Goal: Feedback & Contribution: Submit feedback/report problem

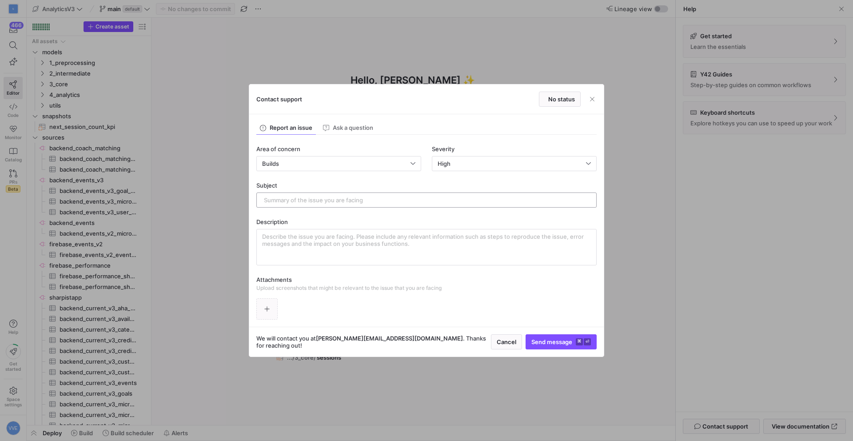
click at [310, 201] on input "text" at bounding box center [426, 199] width 325 height 7
type input "S"
click at [299, 198] on input "Sometimes, the exported" at bounding box center [426, 199] width 325 height 7
click at [310, 198] on input "Sometimes, the exported" at bounding box center [426, 199] width 325 height 7
drag, startPoint x: 310, startPoint y: 199, endPoint x: 383, endPoint y: 203, distance: 73.4
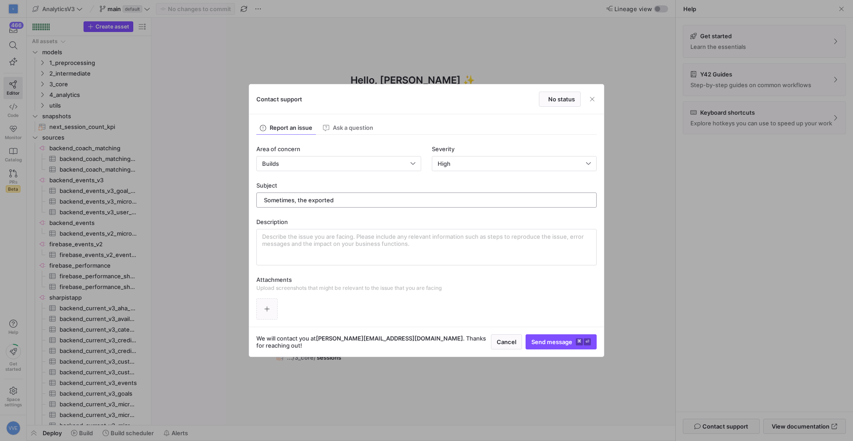
click at [383, 204] on div "Sometimes, the exported" at bounding box center [426, 200] width 325 height 14
type input "Sometimes, exported tables correspond to old query versions."
click at [363, 239] on textarea at bounding box center [426, 247] width 329 height 28
type textarea "O"
click at [470, 237] on textarea "In irregular intervals, our looker studio dashboards crash. I then notice that …" at bounding box center [426, 247] width 329 height 28
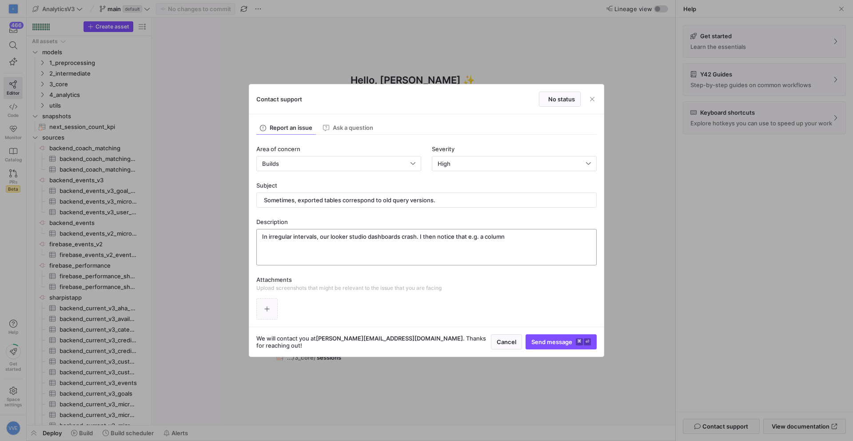
click at [549, 229] on div "In irregular intervals, our looker studio dashboards crash. I then notice that …" at bounding box center [426, 247] width 329 height 36
click at [544, 238] on textarea "In irregular intervals, our looker studio dashboards crash. I then notice that …" at bounding box center [426, 247] width 329 height 28
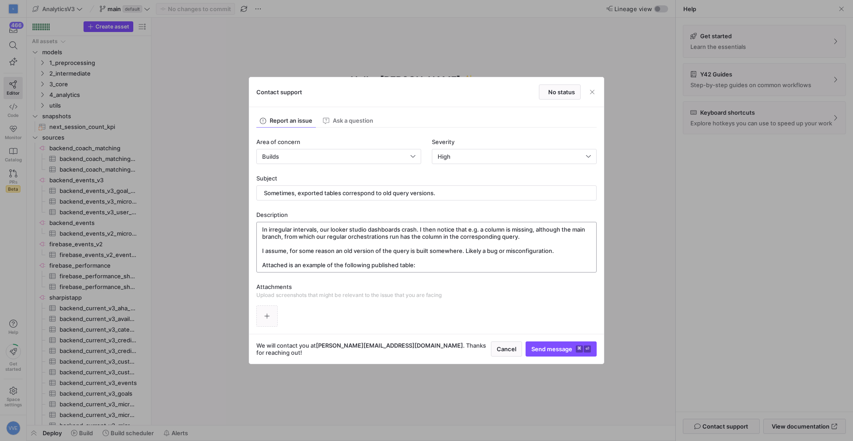
paste textarea "sharpistapp.y42_AnalyticsV3_core_[DOMAIN_NAME]_matches"
click at [416, 259] on textarea "In irregular intervals, our looker studio dashboards crash. I then notice that …" at bounding box center [426, 247] width 329 height 43
click at [418, 265] on textarea "In irregular intervals, our looker studio dashboards crash. I then notice that …" at bounding box center [426, 247] width 329 height 43
click at [585, 262] on textarea "In irregular intervals, our looker studio dashboards crash. I then notice that …" at bounding box center [426, 247] width 329 height 43
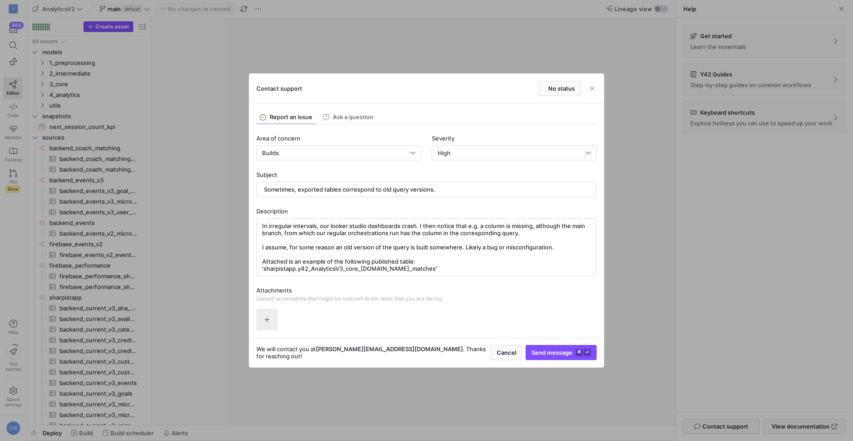
click at [264, 314] on span "button" at bounding box center [267, 319] width 20 height 20
click at [580, 254] on textarea "In irregular intervals, our looker studio dashboards crash. I then notice that …" at bounding box center [426, 247] width 329 height 50
click at [580, 257] on textarea "In irregular intervals, our looker studio dashboards crash. I then notice that …" at bounding box center [426, 247] width 329 height 50
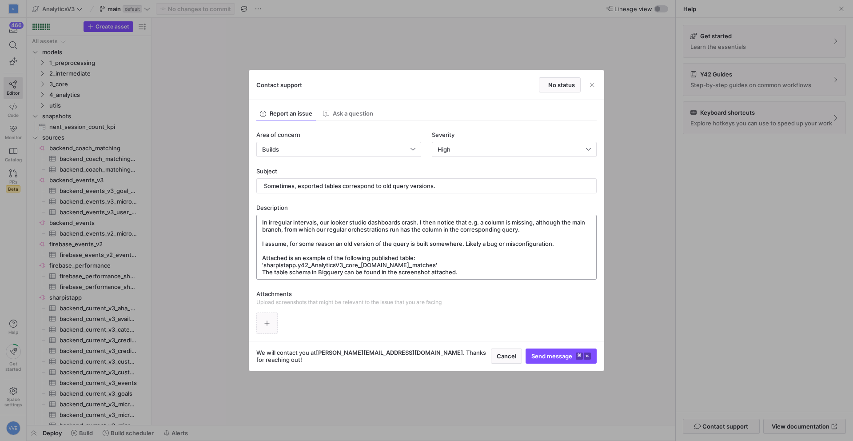
click at [276, 267] on textarea "In irregular intervals, our looker studio dashboards crash. I then notice that …" at bounding box center [426, 247] width 329 height 57
click at [261, 265] on div "In irregular intervals, our looker studio dashboards crash. I then notice that …" at bounding box center [426, 247] width 340 height 65
click at [263, 265] on textarea "In irregular intervals, our looker studio dashboards crash. I then notice that …" at bounding box center [426, 247] width 329 height 57
click at [546, 260] on textarea "In irregular intervals, our looker studio dashboards crash. I then notice that …" at bounding box center [426, 247] width 329 height 57
click at [538, 266] on textarea "In irregular intervals, our looker studio dashboards crash. I then notice that …" at bounding box center [426, 247] width 329 height 57
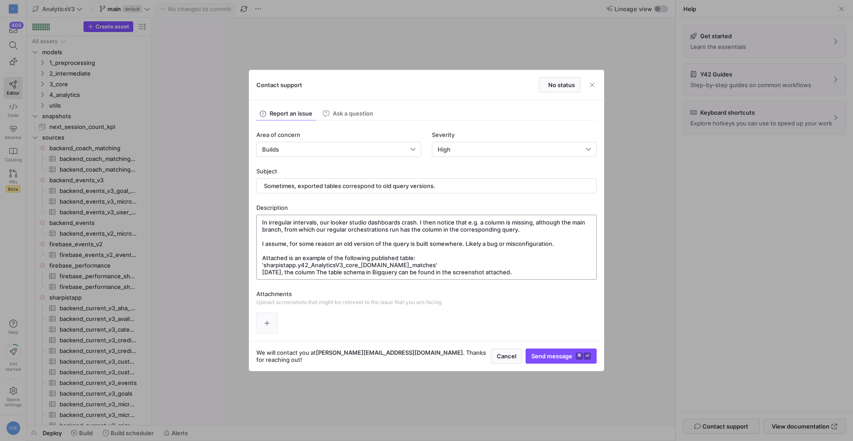
click at [324, 262] on textarea "In irregular intervals, our looker studio dashboards crash. I then notice that …" at bounding box center [426, 247] width 329 height 57
paste textarea "sharpistapp.y42_AnalyticsV3_core_[DOMAIN_NAME]_matches"
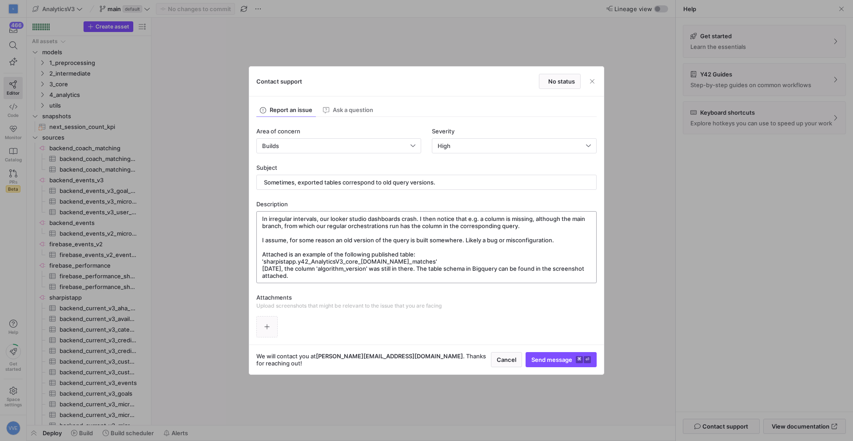
click at [473, 262] on textarea "In irregular intervals, our looker studio dashboards crash. I then notice that …" at bounding box center [426, 247] width 329 height 64
click at [403, 272] on textarea "In irregular intervals, our looker studio dashboards crash. I then notice that …" at bounding box center [426, 247] width 329 height 64
click at [267, 325] on icon "button" at bounding box center [267, 326] width 6 height 6
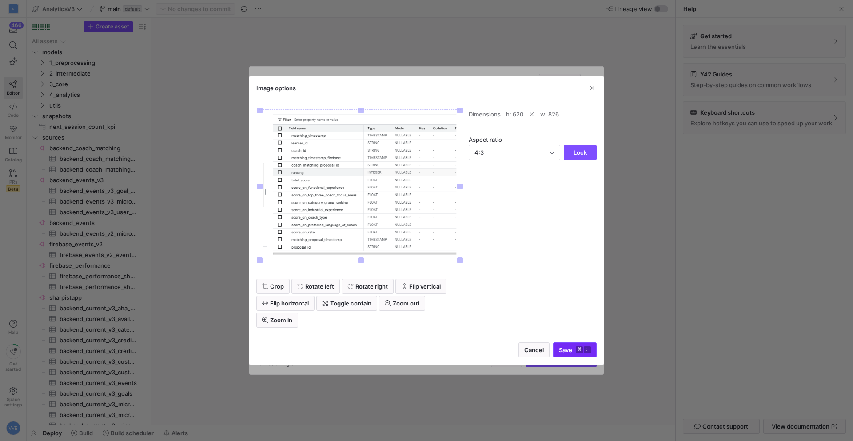
click at [568, 350] on span "Save ⌘ ⏎" at bounding box center [575, 349] width 32 height 7
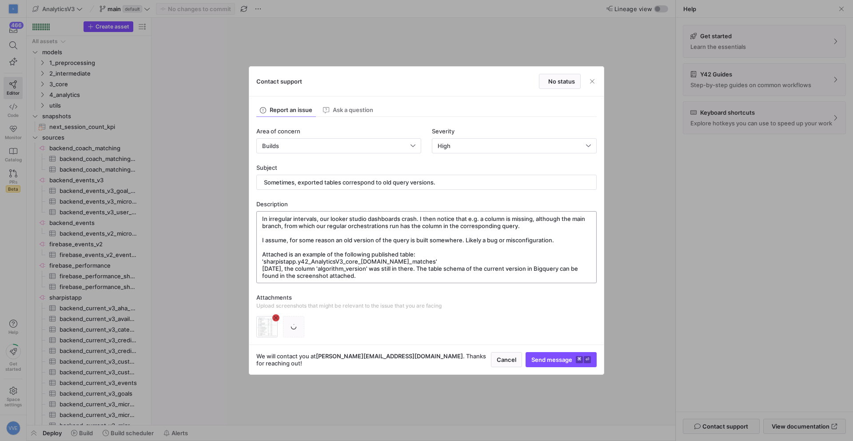
click at [437, 270] on textarea "In irregular intervals, our looker studio dashboards crash. I then notice that …" at bounding box center [426, 247] width 329 height 64
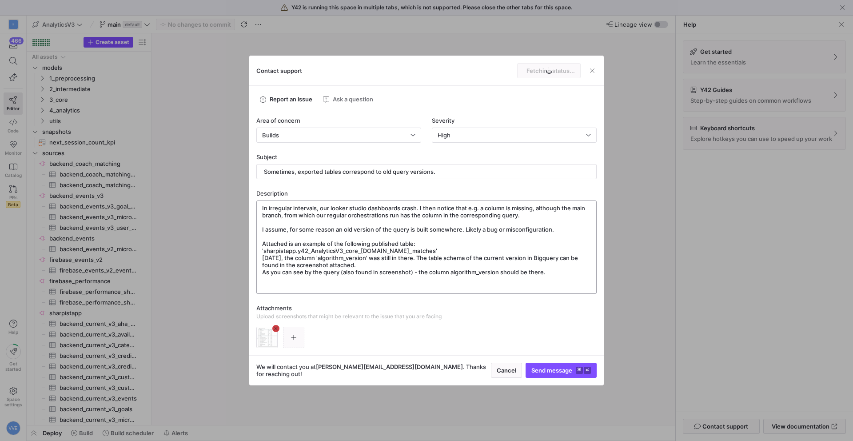
drag, startPoint x: 467, startPoint y: 228, endPoint x: 518, endPoint y: 228, distance: 51.1
click at [468, 228] on textarea "In irregular intervals, our looker studio dashboards crash. I then notice that …" at bounding box center [426, 246] width 329 height 85
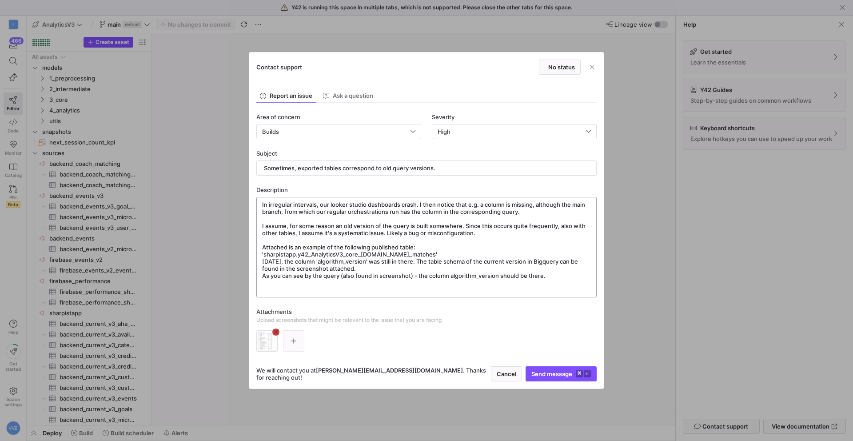
click at [469, 265] on textarea "In irregular intervals, our looker studio dashboards crash. I then notice that …" at bounding box center [426, 247] width 329 height 92
click at [541, 282] on textarea "In irregular intervals, our looker studio dashboards crash. I then notice that …" at bounding box center [426, 247] width 329 height 92
click at [306, 333] on div at bounding box center [426, 340] width 340 height 21
click at [295, 334] on span "button" at bounding box center [293, 340] width 20 height 20
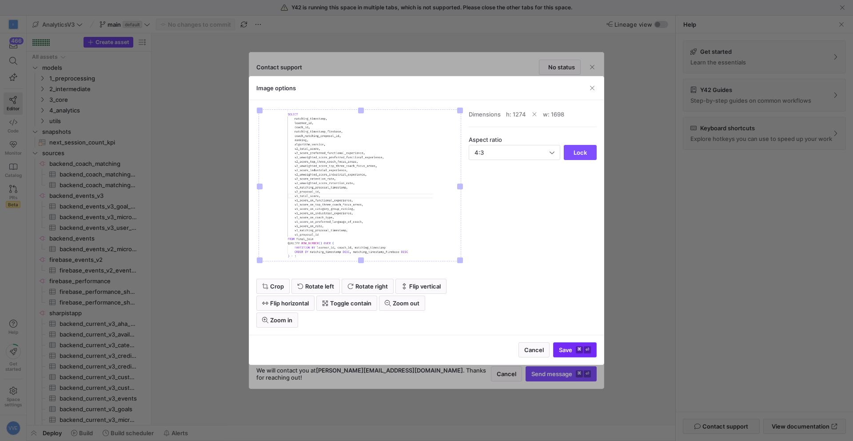
click at [577, 351] on kbd "⌘" at bounding box center [579, 349] width 7 height 7
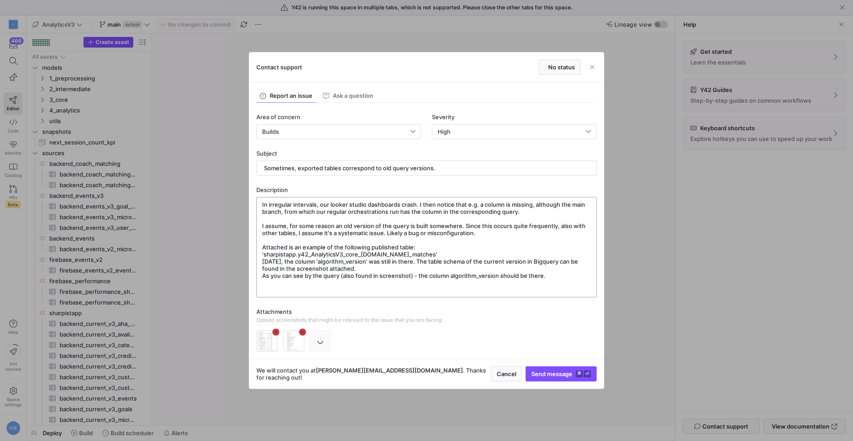
click at [555, 278] on textarea "In irregular intervals, our looker studio dashboards crash. I then notice that …" at bounding box center [426, 247] width 329 height 92
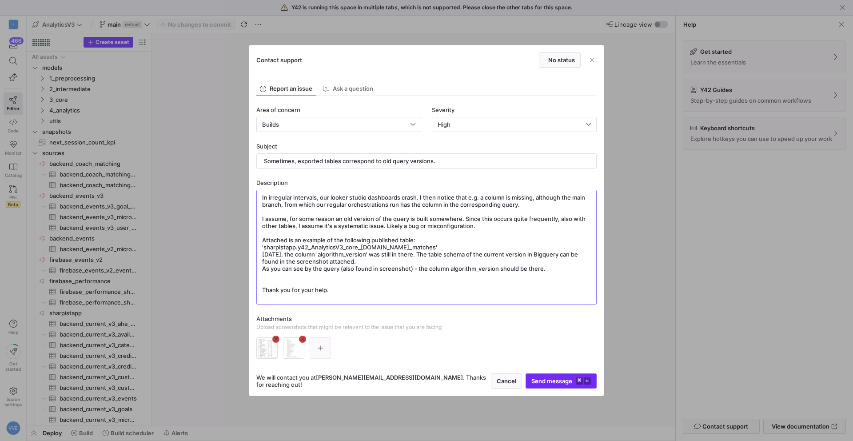
type textarea "In irregular intervals, our looker studio dashboards crash. I then notice that …"
click at [554, 379] on span "Send message ⌘ ⏎" at bounding box center [561, 380] width 60 height 7
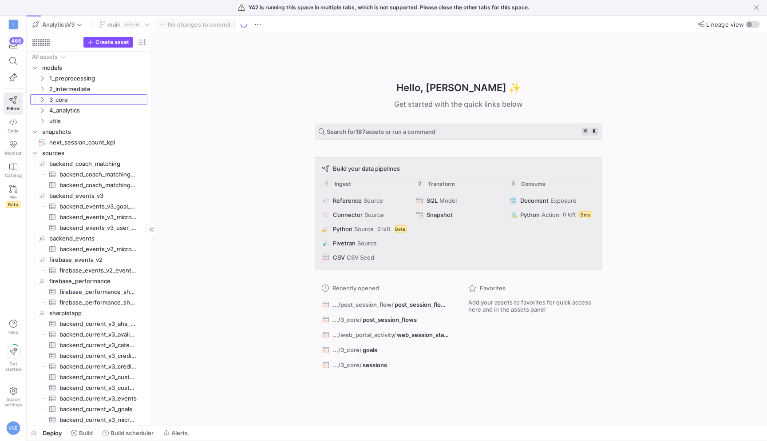
click at [56, 104] on link "3_core" at bounding box center [88, 99] width 117 height 11
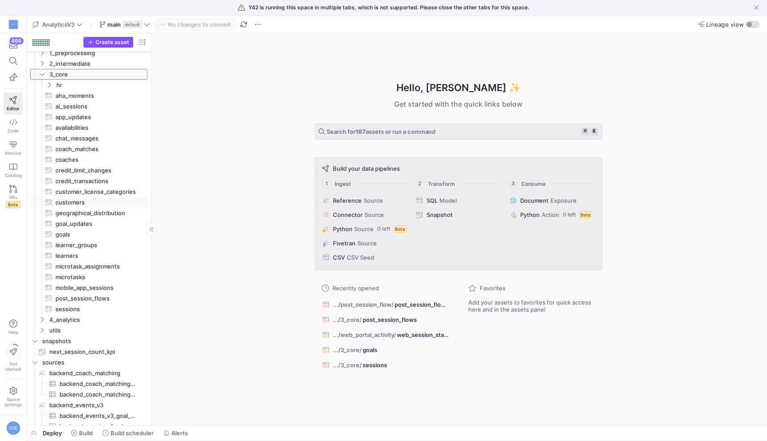
scroll to position [26, 0]
click at [83, 143] on span "coach_matches​​​​​​​​​​" at bounding box center [97, 148] width 82 height 10
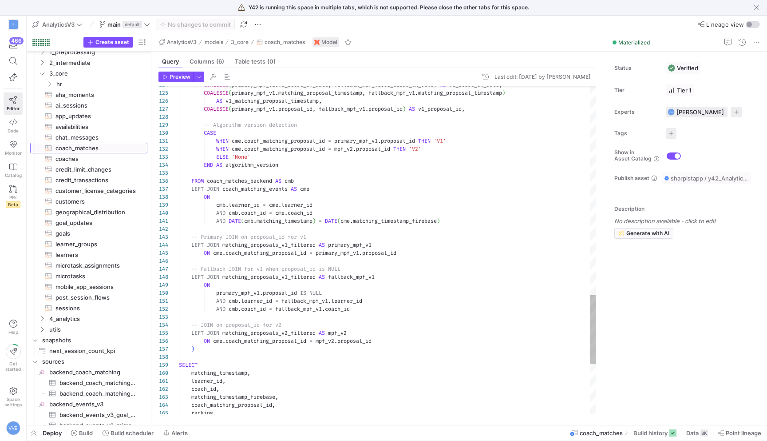
scroll to position [80, 0]
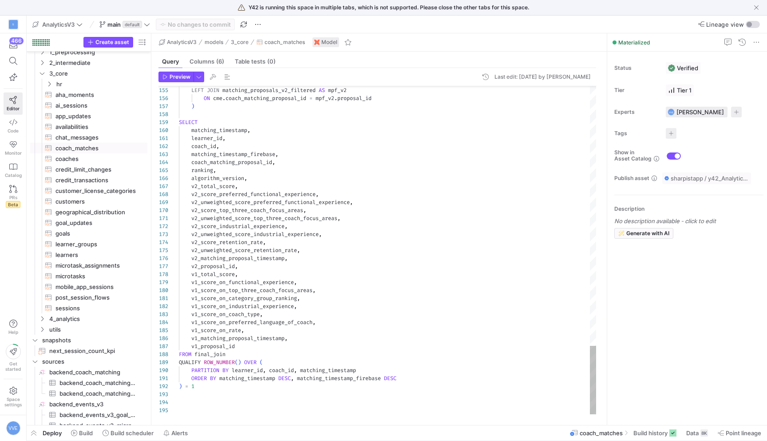
type textarea "v2_unweighted_score_top_three_coach_focus_areas, v2_score_industrial_experience…"
